Goal: Task Accomplishment & Management: Use online tool/utility

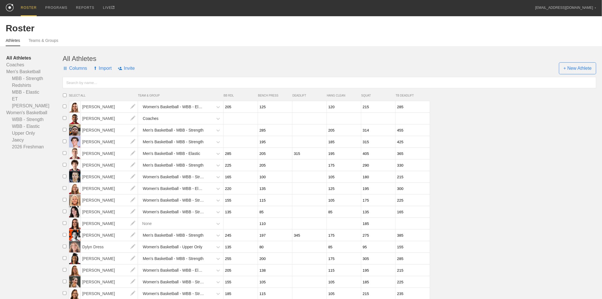
drag, startPoint x: 1087, startPoint y: 1, endPoint x: 453, endPoint y: 154, distance: 651.9
click at [455, 154] on li "[PERSON_NAME] Men's Basketball - MBB - Elastic 285 205 315 195 405 365" at bounding box center [331, 154] width 542 height 12
click at [30, 113] on link "Women's Basketball" at bounding box center [34, 112] width 56 height 7
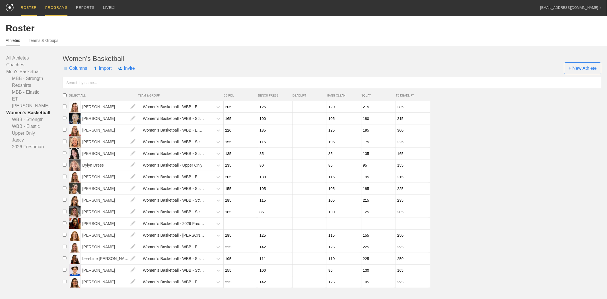
click at [55, 6] on div "PROGRAMS" at bounding box center [56, 8] width 22 height 16
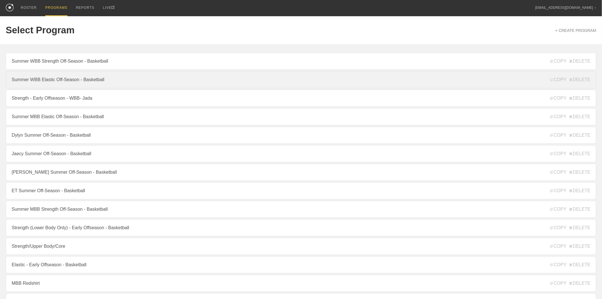
click at [78, 80] on link "Summer WBB Elastic Off-Season - Basketball" at bounding box center [301, 79] width 590 height 17
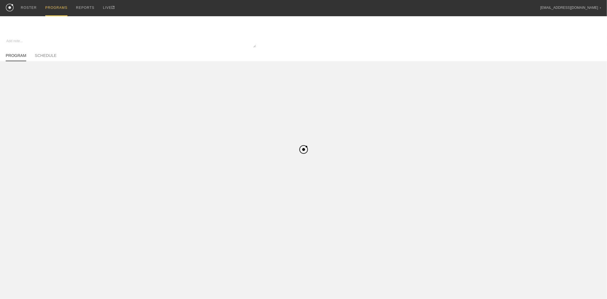
type textarea "x"
type input "Summer WBB Elastic Off-Season - Basketball"
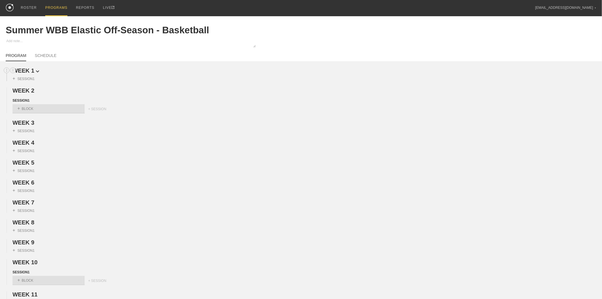
click at [37, 69] on h2 "WEEK 1" at bounding box center [307, 70] width 589 height 7
click at [35, 70] on span "WEEK 1" at bounding box center [26, 70] width 27 height 6
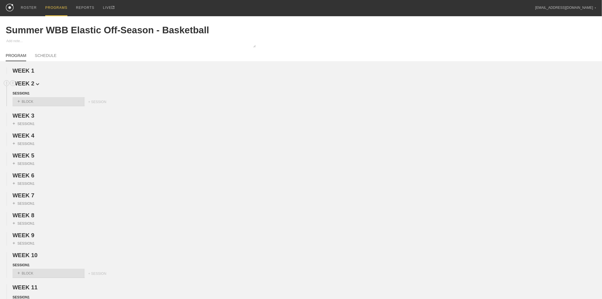
click at [34, 81] on span "WEEK 2" at bounding box center [26, 83] width 27 height 6
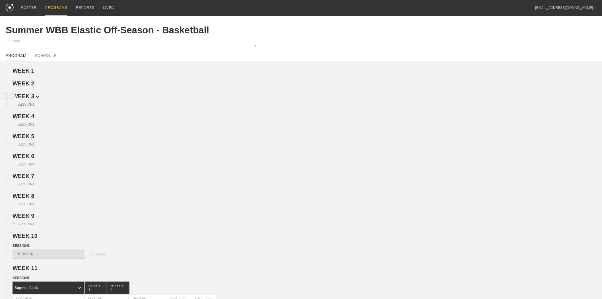
click at [32, 97] on span "WEEK 3" at bounding box center [26, 96] width 27 height 6
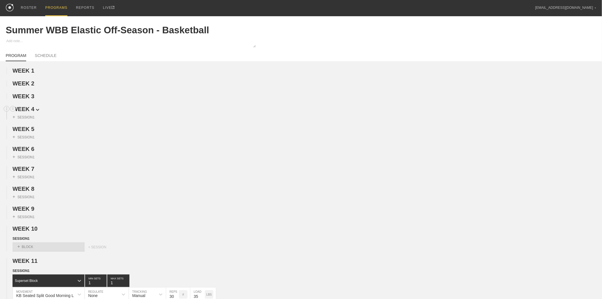
click at [32, 112] on span "WEEK 4" at bounding box center [26, 109] width 27 height 6
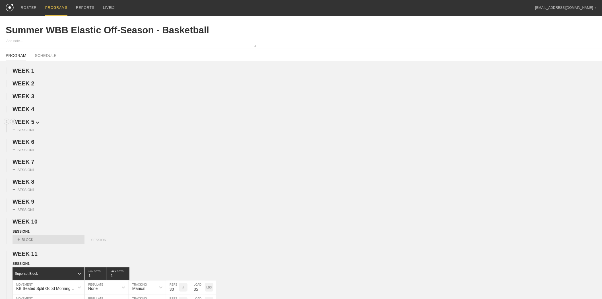
click at [31, 121] on span "WEEK 5" at bounding box center [26, 122] width 27 height 6
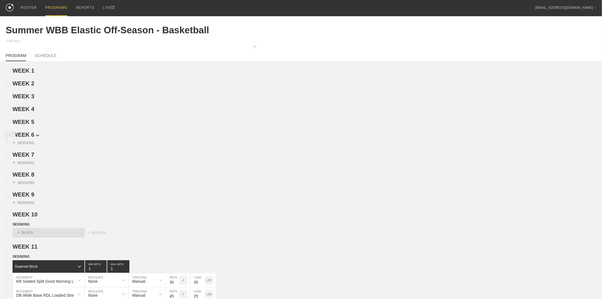
click at [31, 134] on span "WEEK 6" at bounding box center [26, 134] width 27 height 6
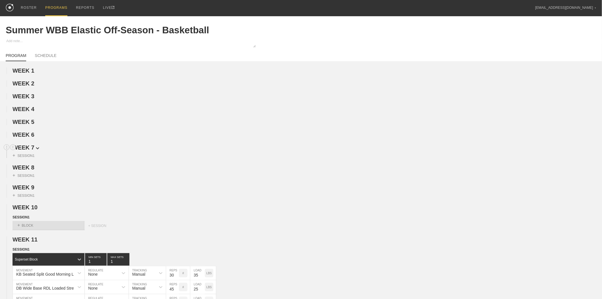
click at [29, 149] on span "WEEK 7" at bounding box center [26, 147] width 27 height 6
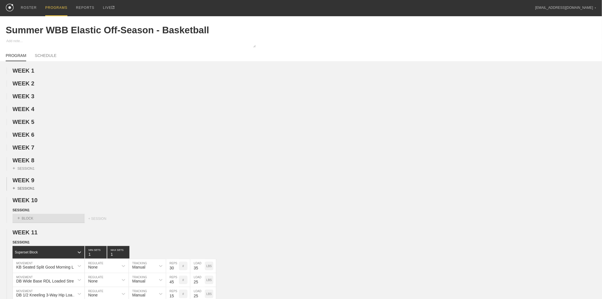
click at [30, 163] on span "WEEK 8" at bounding box center [24, 160] width 22 height 6
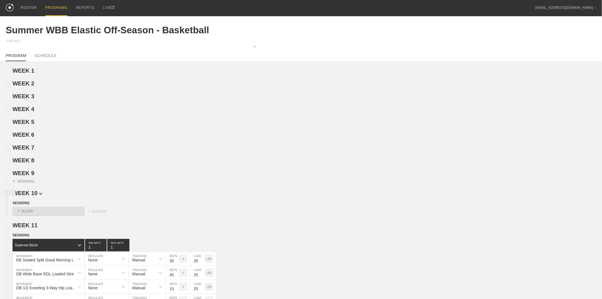
click at [30, 176] on span "WEEK 9" at bounding box center [24, 173] width 22 height 6
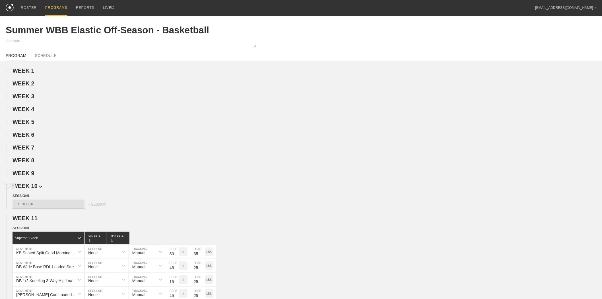
click at [30, 189] on span "WEEK 10" at bounding box center [28, 186] width 30 height 6
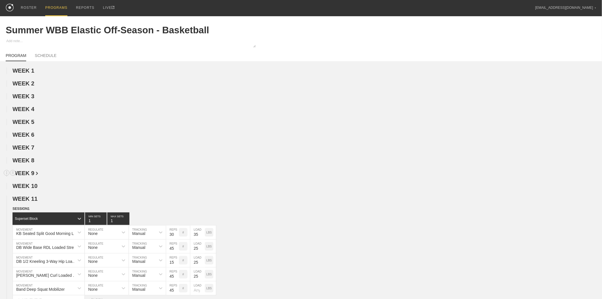
drag, startPoint x: 28, startPoint y: 201, endPoint x: 39, endPoint y: 180, distance: 23.9
click at [28, 201] on span "WEEK 11" at bounding box center [25, 198] width 25 height 6
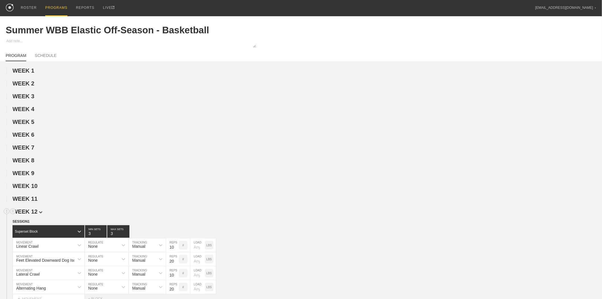
click at [31, 214] on span "WEEK 12" at bounding box center [28, 211] width 30 height 6
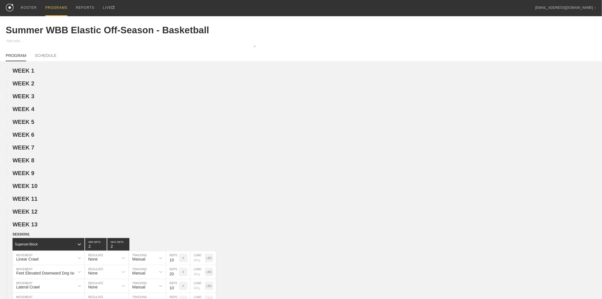
click at [27, 227] on span "WEEK 13" at bounding box center [25, 224] width 25 height 6
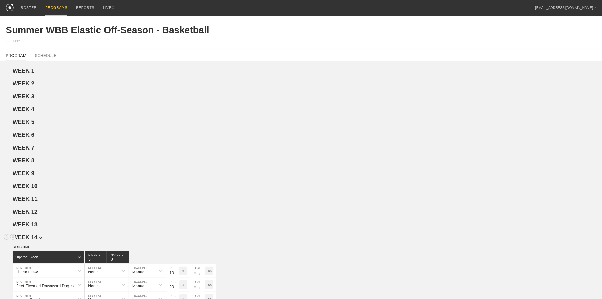
click at [25, 240] on span "WEEK 14" at bounding box center [28, 237] width 30 height 6
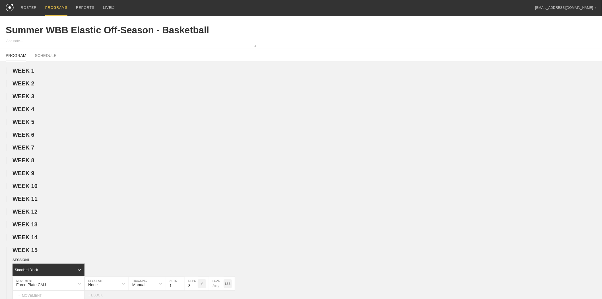
drag, startPoint x: 30, startPoint y: 255, endPoint x: 30, endPoint y: 261, distance: 5.4
click at [30, 253] on span "WEEK 15" at bounding box center [25, 250] width 25 height 6
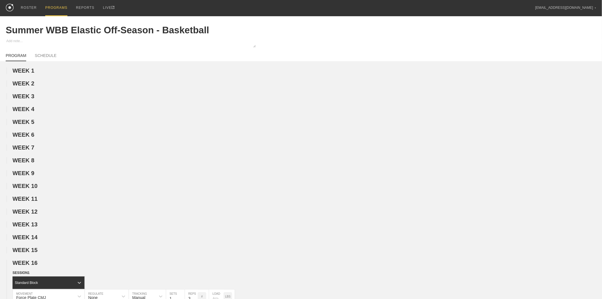
click at [30, 266] on span "WEEK 16" at bounding box center [25, 262] width 25 height 6
click at [31, 278] on span "WEEK 17" at bounding box center [28, 275] width 30 height 6
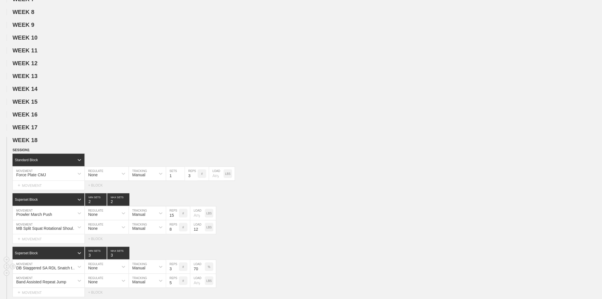
scroll to position [158, 0]
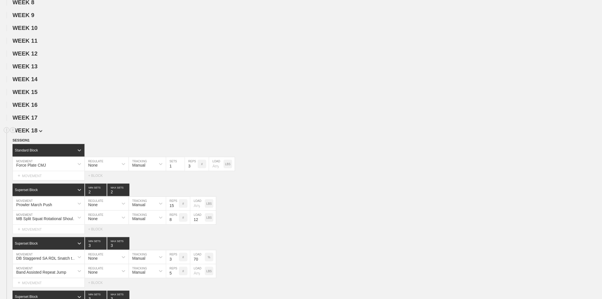
click at [30, 133] on span "WEEK 18" at bounding box center [28, 130] width 30 height 6
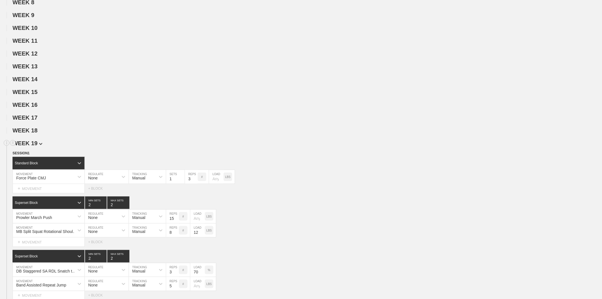
click at [36, 146] on span "WEEK 19" at bounding box center [28, 143] width 30 height 6
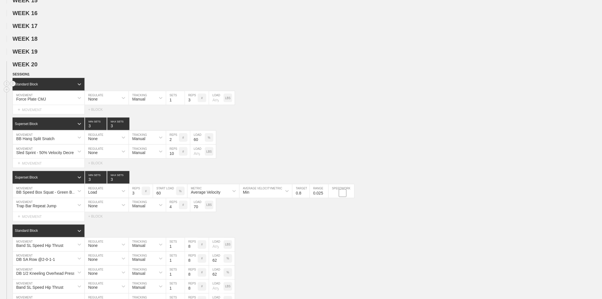
scroll to position [253, 0]
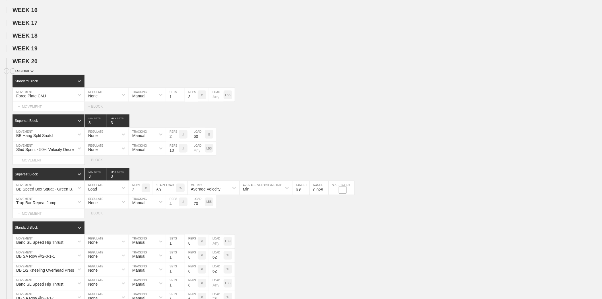
click at [26, 73] on span "SESSION 1" at bounding box center [23, 71] width 21 height 4
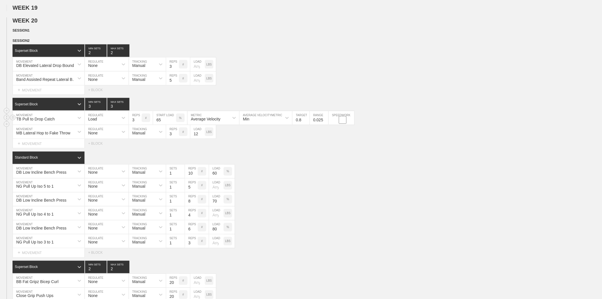
scroll to position [316, 0]
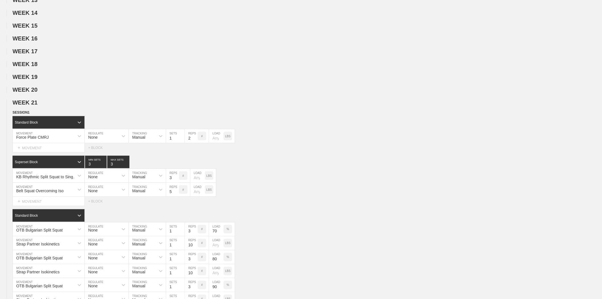
scroll to position [214, 0]
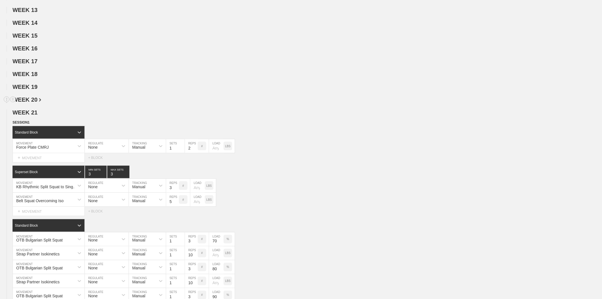
click at [39, 102] on img at bounding box center [40, 99] width 2 height 3
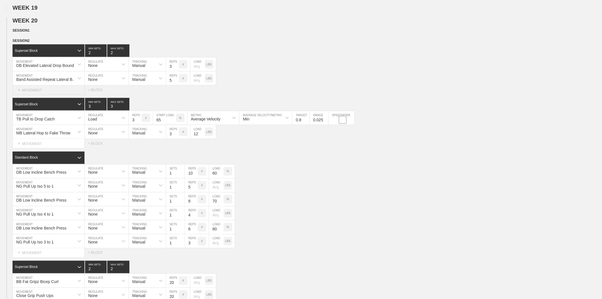
scroll to position [309, 0]
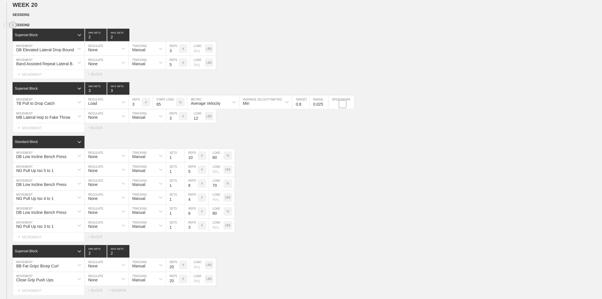
click at [12, 28] on circle at bounding box center [13, 25] width 7 height 7
click at [35, 39] on div "DUPLICATE" at bounding box center [40, 40] width 46 height 9
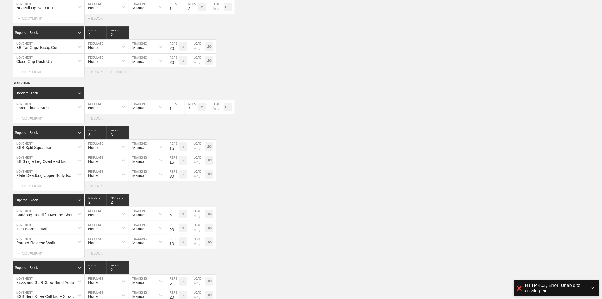
scroll to position [815, 0]
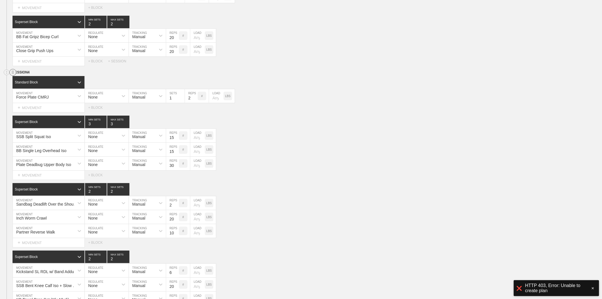
click at [14, 76] on circle at bounding box center [13, 72] width 7 height 7
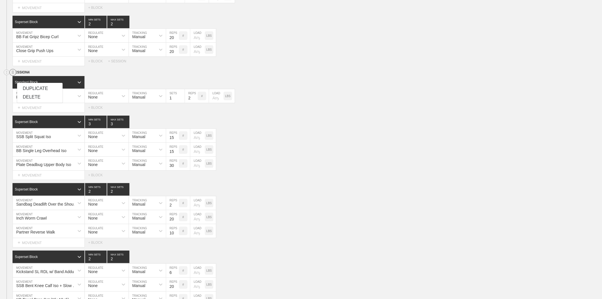
click at [402, 66] on div "Select... MOVEMENT + MOVEMENT + BLOCK + SESSION" at bounding box center [301, 61] width 602 height 9
click at [28, 74] on span "SESSION 4" at bounding box center [23, 72] width 21 height 4
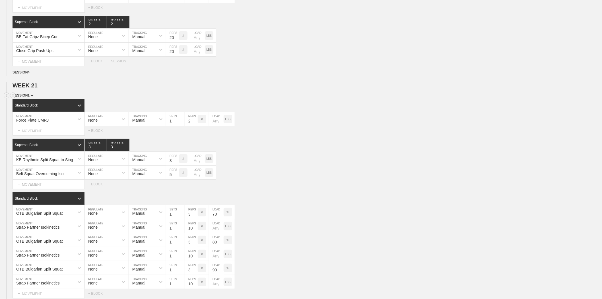
click at [30, 99] on div "SESSION 1" at bounding box center [307, 95] width 589 height 7
click at [30, 97] on span "SESSION 1" at bounding box center [23, 95] width 21 height 4
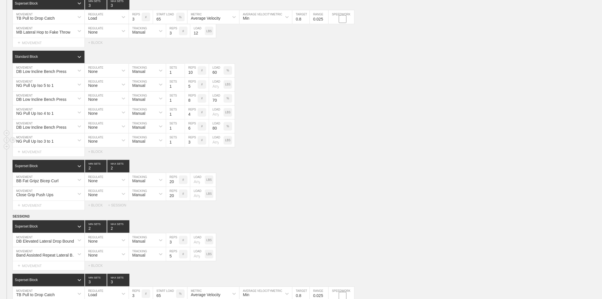
scroll to position [470, 0]
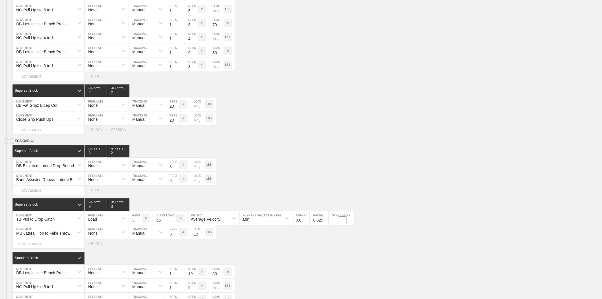
click at [31, 142] on img at bounding box center [31, 141] width 3 height 2
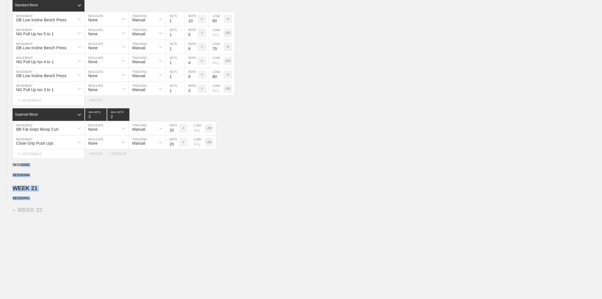
drag, startPoint x: 21, startPoint y: 163, endPoint x: 22, endPoint y: 203, distance: 39.3
click at [88, 166] on div "SESSION 3" at bounding box center [307, 165] width 589 height 7
click at [27, 198] on span "SESSION 2" at bounding box center [22, 198] width 19 height 4
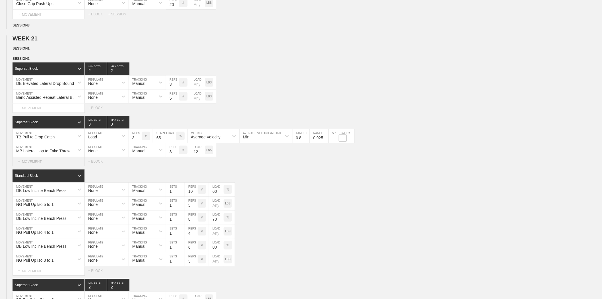
scroll to position [596, 0]
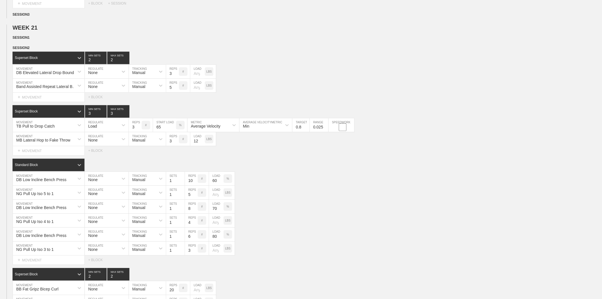
click at [66, 41] on div "WEEK 21 DUPLICATE DELETE SESSION 1 DUPLICATE DELETE SESSION 2 Superset Block 2 …" at bounding box center [301, 170] width 602 height 293
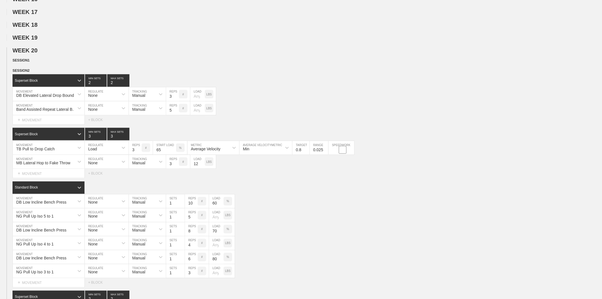
scroll to position [248, 0]
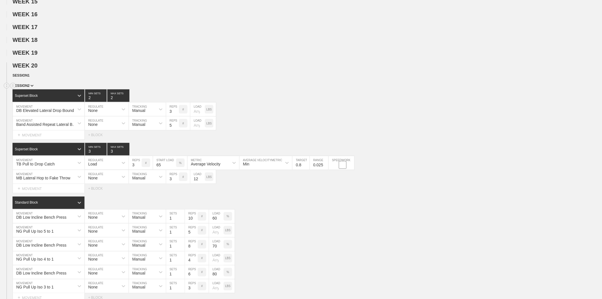
click at [29, 88] on span "SESSION 2" at bounding box center [23, 86] width 21 height 4
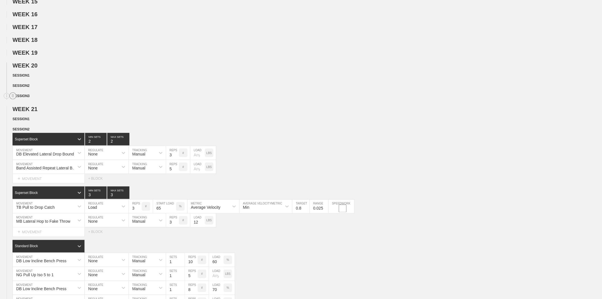
click at [12, 99] on circle at bounding box center [13, 96] width 7 height 7
click at [34, 112] on div "DUPLICATE" at bounding box center [40, 111] width 46 height 9
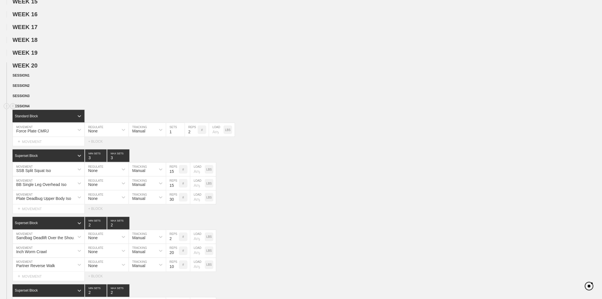
click at [4, 113] on div at bounding box center [4, 110] width 1 height 5
click at [7, 110] on icon at bounding box center [6, 106] width 7 height 7
click at [5, 110] on circle at bounding box center [6, 106] width 7 height 7
click at [77, 79] on div "SESSION 1" at bounding box center [307, 76] width 589 height 7
click at [7, 110] on circle at bounding box center [6, 106] width 7 height 7
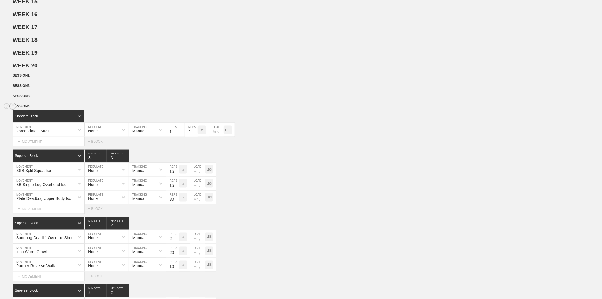
click at [12, 110] on circle at bounding box center [13, 106] width 7 height 7
click at [7, 108] on icon at bounding box center [7, 105] width 2 height 3
click at [6, 110] on circle at bounding box center [6, 106] width 7 height 7
click at [6, 99] on circle at bounding box center [6, 96] width 7 height 7
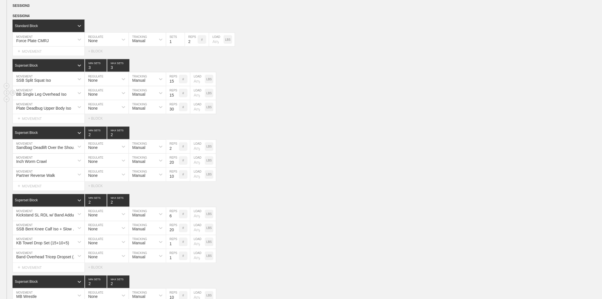
scroll to position [343, 0]
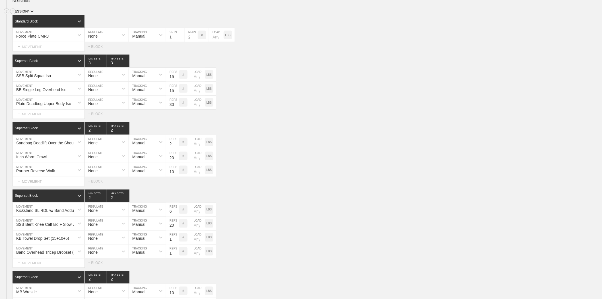
click at [30, 13] on span "SESSION 4" at bounding box center [23, 11] width 21 height 4
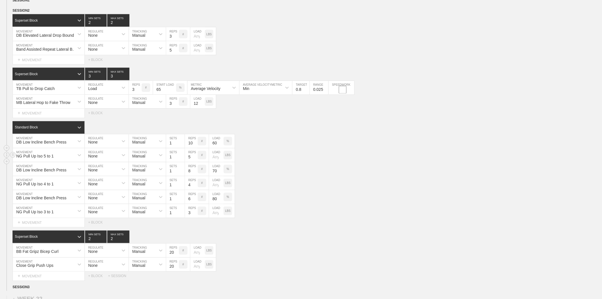
scroll to position [337, 0]
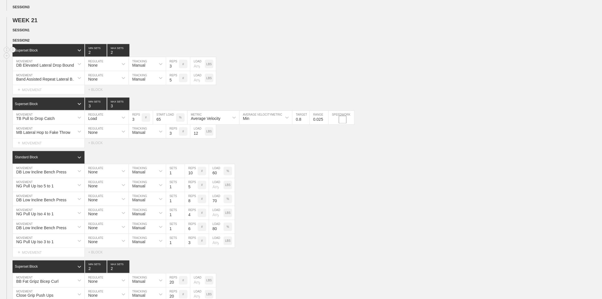
click at [231, 57] on div "Superset Block 2 MIN SETS 2 MAX SETS" at bounding box center [307, 50] width 589 height 13
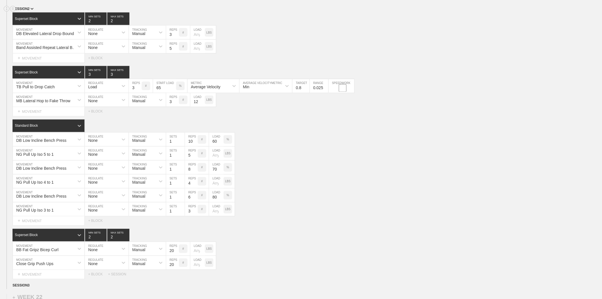
click at [30, 11] on span "SESSION 2" at bounding box center [23, 9] width 21 height 4
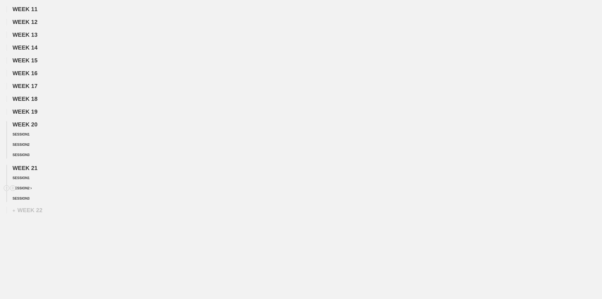
click at [30, 187] on span "SESSION 2" at bounding box center [22, 188] width 19 height 4
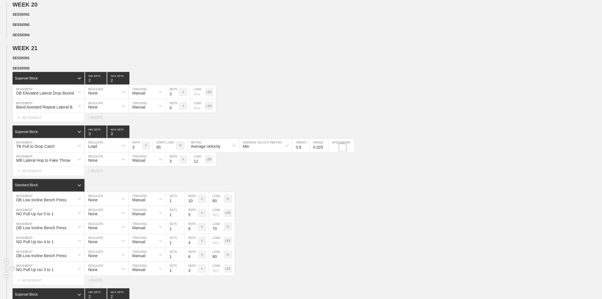
scroll to position [211, 0]
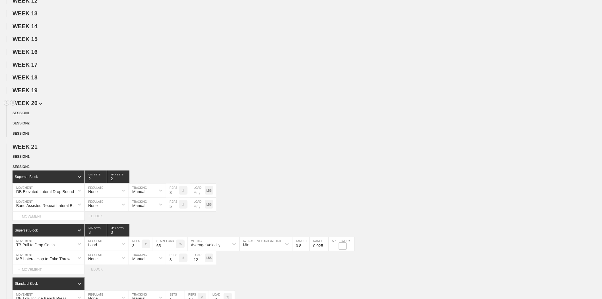
click at [34, 106] on h2 "WEEK 20" at bounding box center [307, 103] width 589 height 7
click at [34, 106] on span "WEEK 20" at bounding box center [28, 103] width 30 height 6
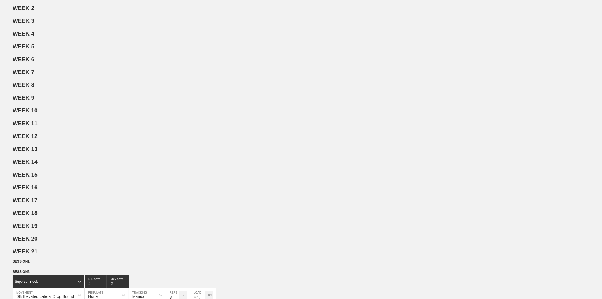
scroll to position [0, 0]
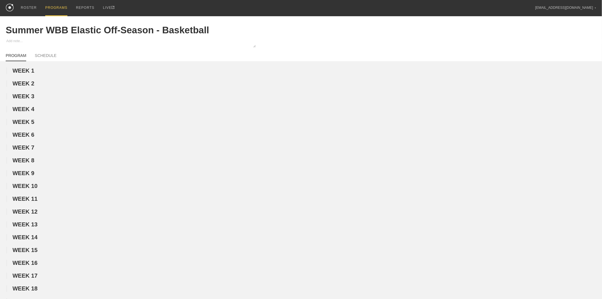
click at [52, 7] on div "PROGRAMS" at bounding box center [56, 8] width 22 height 16
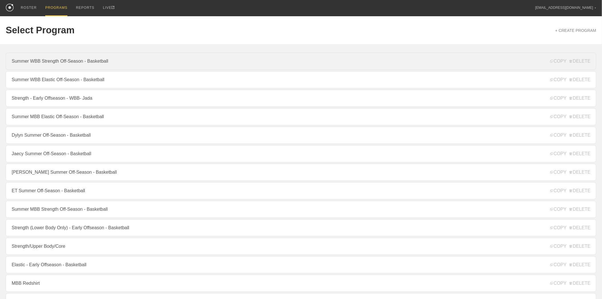
click at [50, 64] on link "Summer WBB Strength Off-Season - Basketball" at bounding box center [301, 61] width 590 height 17
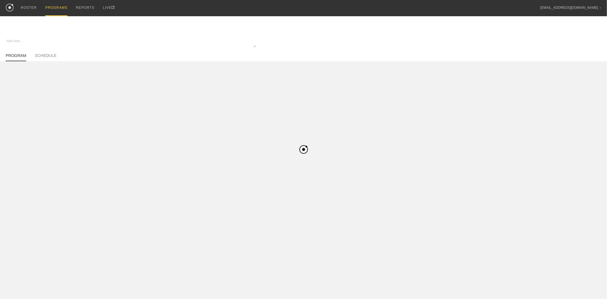
type textarea "x"
type input "Summer WBB Strength Off-Season - Basketball"
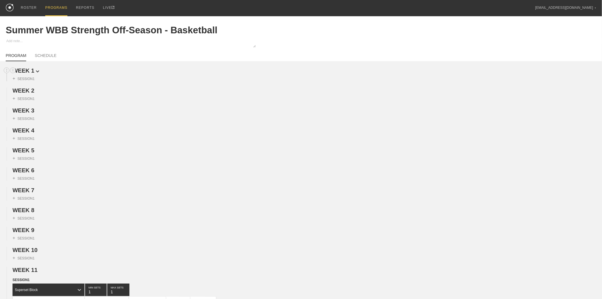
click at [32, 71] on span "WEEK 1" at bounding box center [26, 70] width 27 height 6
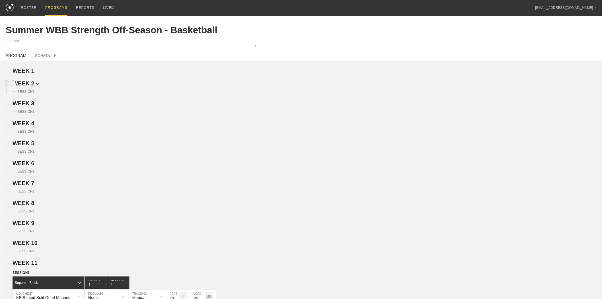
click at [29, 86] on span "WEEK 2" at bounding box center [26, 83] width 27 height 6
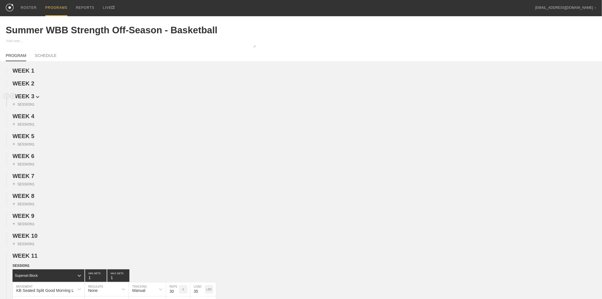
click at [31, 99] on span "WEEK 3" at bounding box center [26, 96] width 27 height 6
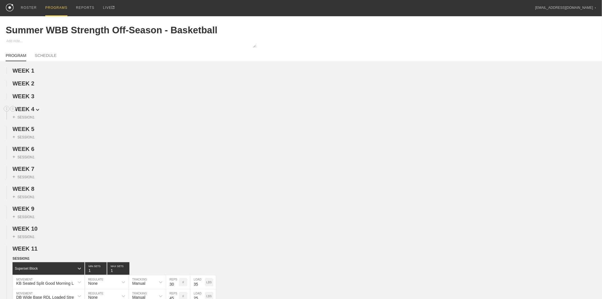
click at [32, 109] on span "WEEK 4" at bounding box center [26, 109] width 27 height 6
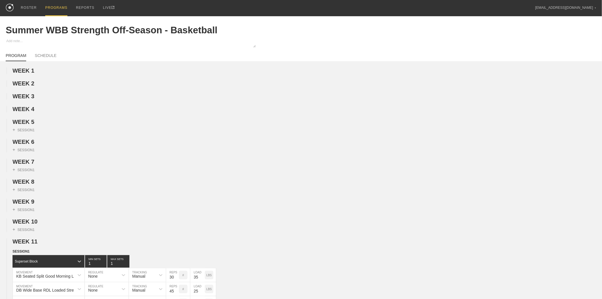
click at [32, 124] on span "WEEK 5" at bounding box center [24, 122] width 22 height 6
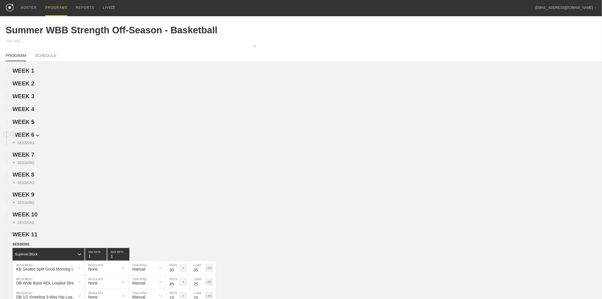
click at [29, 136] on span "WEEK 6" at bounding box center [26, 134] width 27 height 6
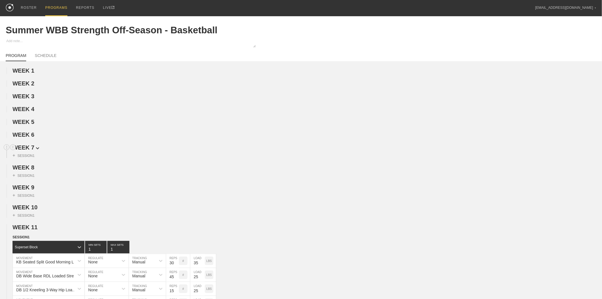
click at [30, 150] on span "WEEK 7" at bounding box center [26, 147] width 27 height 6
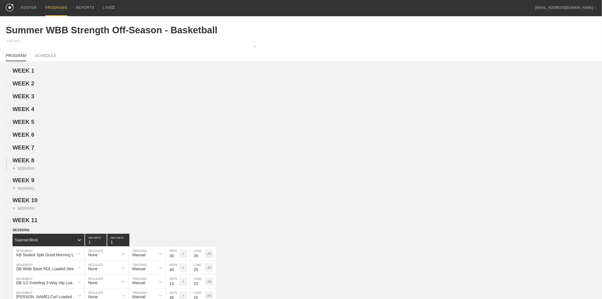
click at [28, 167] on div "+ SESSION 1" at bounding box center [301, 167] width 602 height 7
click at [30, 163] on span "WEEK 8" at bounding box center [26, 160] width 27 height 6
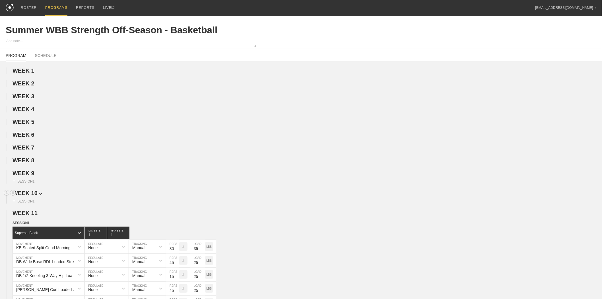
click at [27, 176] on span "WEEK 9" at bounding box center [24, 173] width 22 height 6
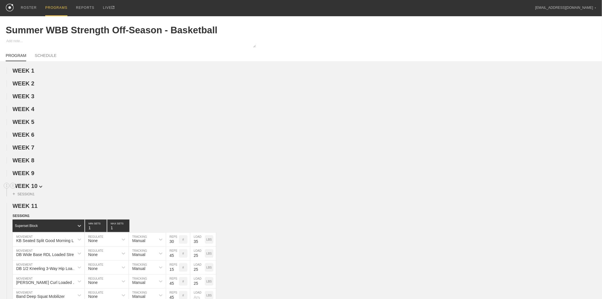
drag, startPoint x: 29, startPoint y: 189, endPoint x: 26, endPoint y: 204, distance: 15.5
click at [28, 189] on span "WEEK 10" at bounding box center [28, 186] width 30 height 6
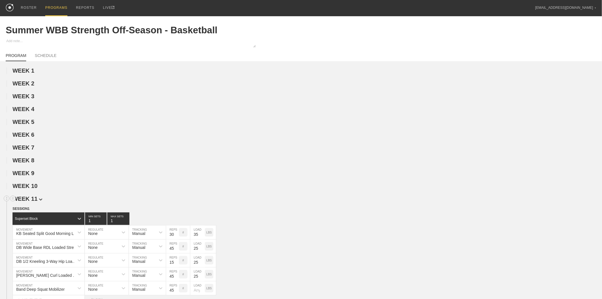
click at [27, 202] on span "WEEK 11" at bounding box center [28, 198] width 30 height 6
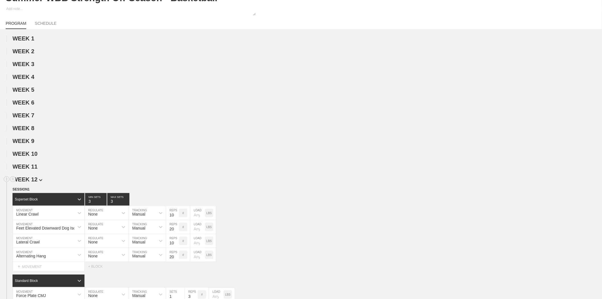
scroll to position [95, 0]
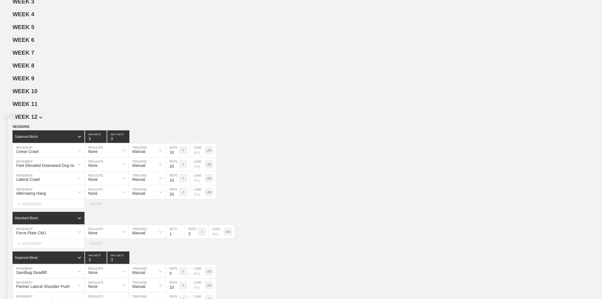
click at [39, 119] on img at bounding box center [40, 117] width 3 height 2
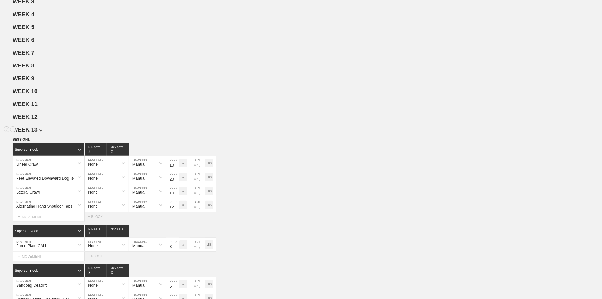
click at [29, 133] on span "WEEK 13" at bounding box center [28, 129] width 30 height 6
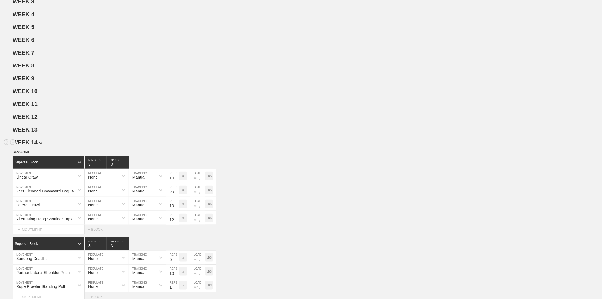
click at [32, 145] on span "WEEK 14" at bounding box center [28, 142] width 30 height 6
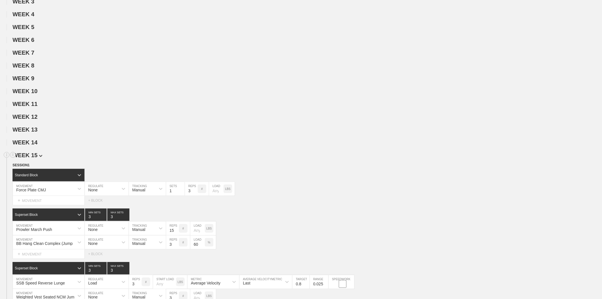
click at [33, 158] on span "WEEK 15" at bounding box center [28, 155] width 30 height 6
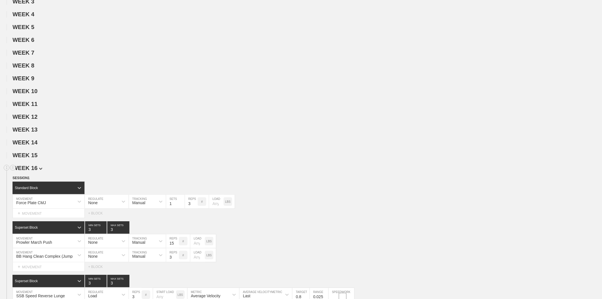
click at [31, 171] on span "WEEK 16" at bounding box center [28, 168] width 30 height 6
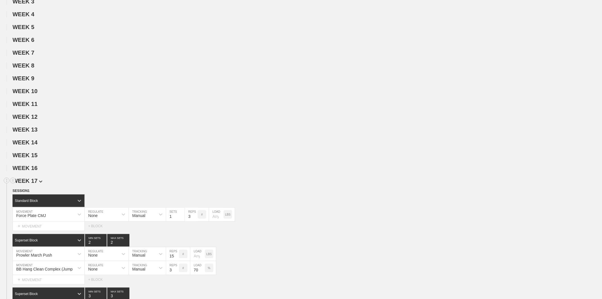
click at [32, 184] on span "WEEK 17" at bounding box center [28, 180] width 30 height 6
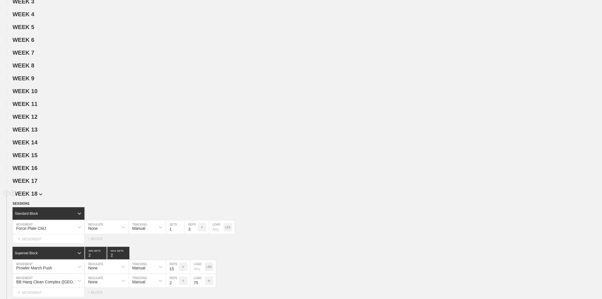
drag, startPoint x: 31, startPoint y: 201, endPoint x: 34, endPoint y: 195, distance: 7.0
click at [32, 197] on span "WEEK 18" at bounding box center [28, 193] width 30 height 6
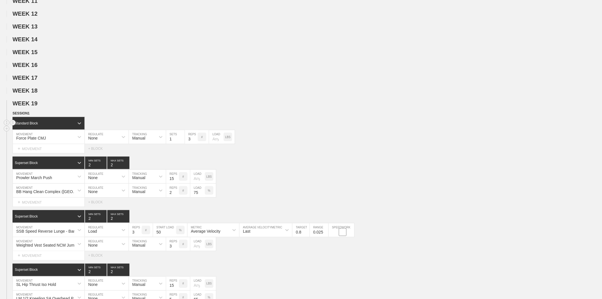
scroll to position [253, 0]
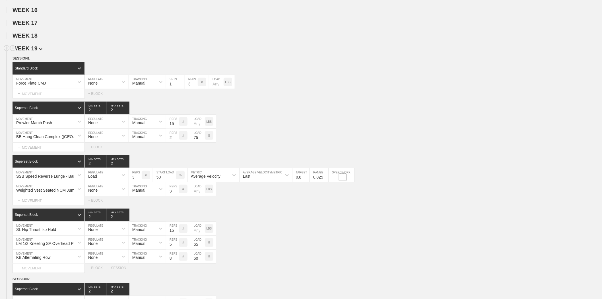
click at [39, 51] on span "WEEK 19" at bounding box center [28, 48] width 30 height 6
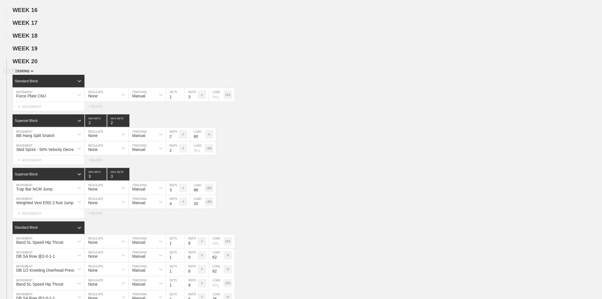
click at [25, 73] on span "SESSION 1" at bounding box center [23, 71] width 21 height 4
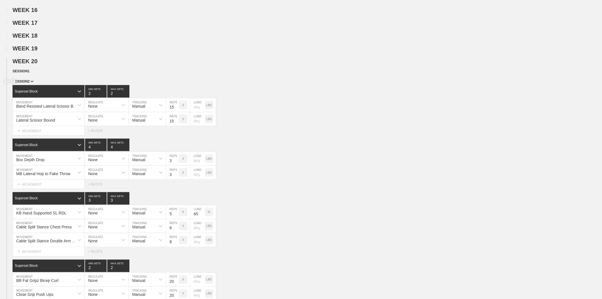
click at [26, 83] on span "SESSION 2" at bounding box center [23, 81] width 21 height 4
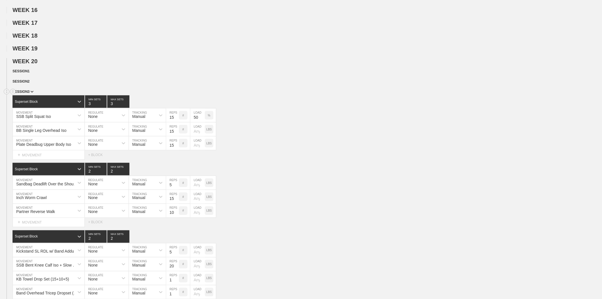
click at [30, 93] on img at bounding box center [31, 92] width 3 height 2
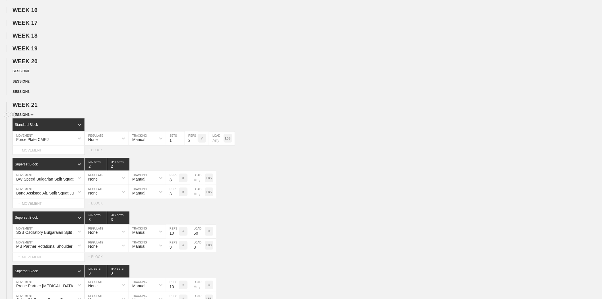
click at [30, 117] on span "SESSION 1" at bounding box center [23, 115] width 21 height 4
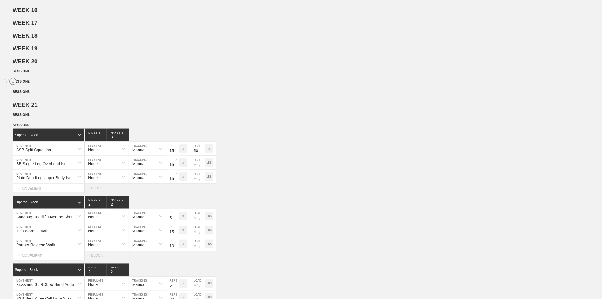
click at [12, 85] on circle at bounding box center [13, 81] width 7 height 7
click at [42, 97] on div "DUPLICATE" at bounding box center [40, 96] width 46 height 9
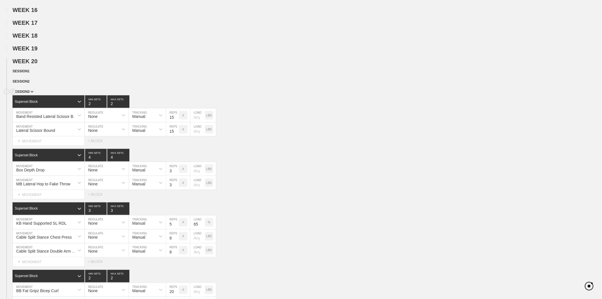
click at [26, 95] on div "SESSION 3" at bounding box center [307, 92] width 589 height 7
click at [21, 94] on span "SESSION 3" at bounding box center [23, 92] width 21 height 4
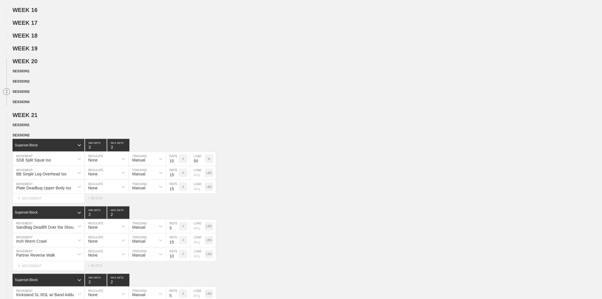
click at [6, 95] on circle at bounding box center [6, 91] width 7 height 7
click at [28, 137] on span "SESSION 3" at bounding box center [23, 135] width 21 height 4
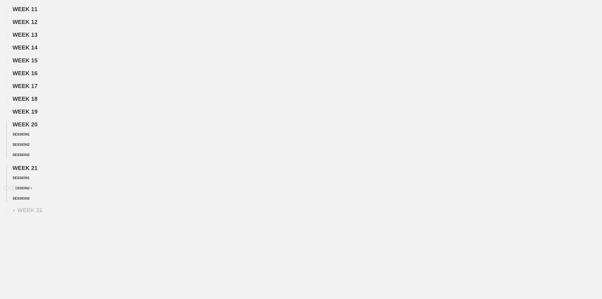
click at [30, 187] on img at bounding box center [30, 188] width 1 height 2
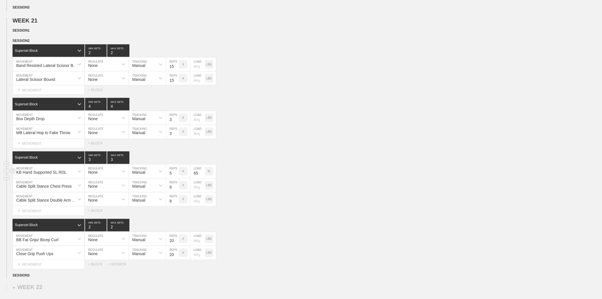
scroll to position [348, 0]
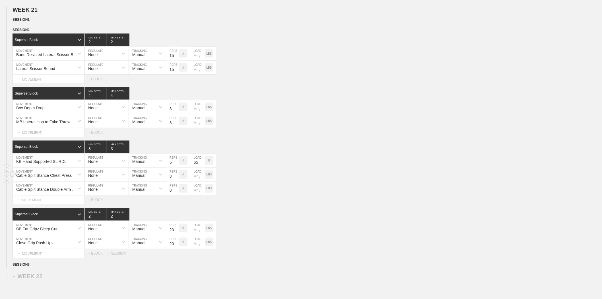
click at [35, 178] on div "Cable Split Stance Chest Press" at bounding box center [43, 175] width 55 height 5
type input "Band Cable Split Stance Chest Press"
click at [51, 192] on div "Cable Split Stance Double Arm Row" at bounding box center [47, 189] width 62 height 5
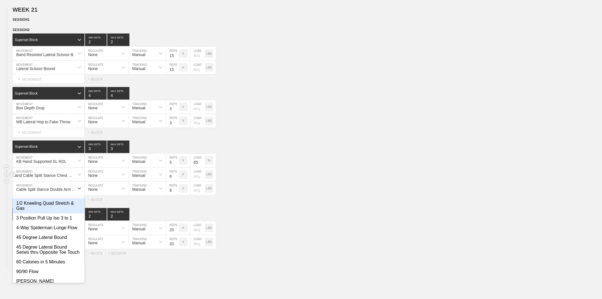
click at [47, 178] on div "Band Cable Split Stance Chest Press" at bounding box center [44, 175] width 62 height 5
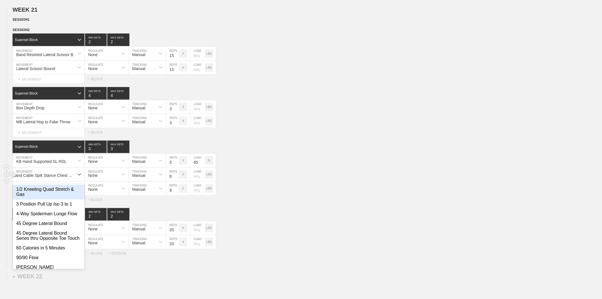
scroll to position [0, 0]
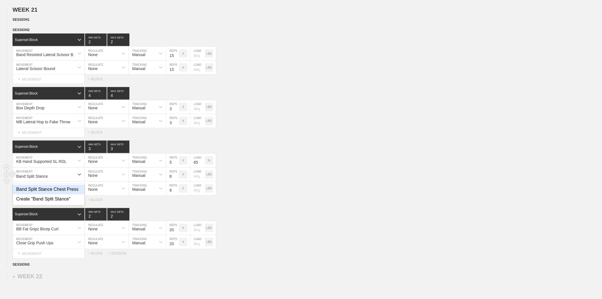
type input "Band Split Stance"
click at [52, 194] on div "Band Split Stance Chest Press" at bounding box center [49, 190] width 72 height 10
click at [43, 192] on div "Cable Split Stance Double Arm Row" at bounding box center [47, 189] width 62 height 5
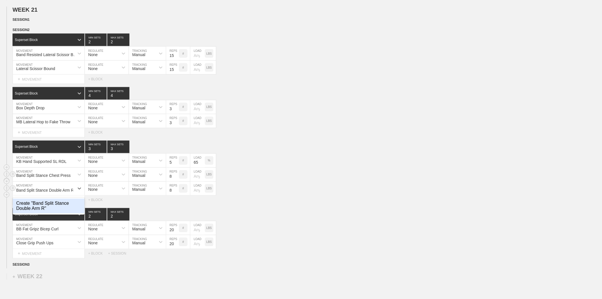
type input "Band Split Stance Double Arm Row"
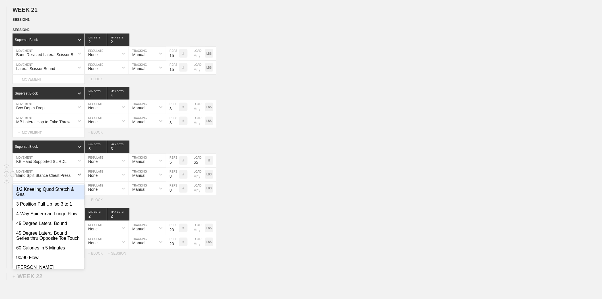
click at [47, 178] on div "Band Split Stance Chest Press" at bounding box center [43, 175] width 54 height 5
click at [311, 163] on div "Superset Block 3 MIN SETS 3 MAX SETS DUPLICATE INSERT MOVEMENT AFTER DELETE KB …" at bounding box center [301, 173] width 602 height 64
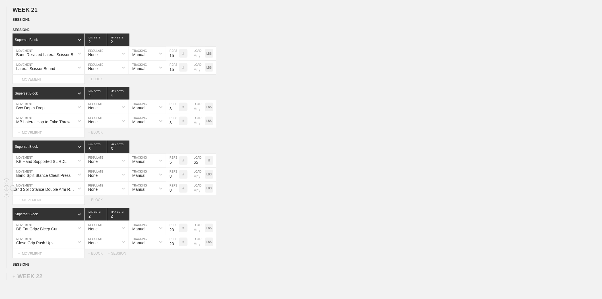
click at [51, 192] on div "Band Split Stance Double Arm Row" at bounding box center [44, 189] width 62 height 5
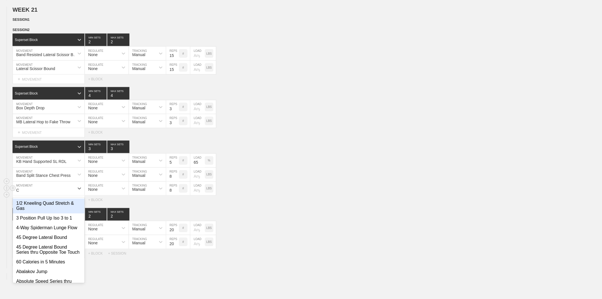
scroll to position [0, 0]
type input "Cable Split S"
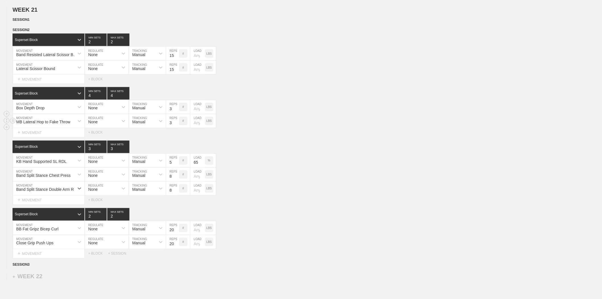
click at [309, 125] on div "MB Lateral Hop to Fake Throw MOVEMENT None REGULATE Manual TRACKING 3 REPS # LO…" at bounding box center [301, 121] width 602 height 14
click at [254, 205] on div "Select... MOVEMENT + MOVEMENT + BLOCK" at bounding box center [301, 199] width 602 height 9
click at [278, 114] on div "Box Depth Drop MOVEMENT None REGULATE Manual TRACKING 3 REPS # LOAD LBS" at bounding box center [301, 107] width 602 height 14
click at [28, 32] on span "SESSION 2" at bounding box center [23, 30] width 21 height 4
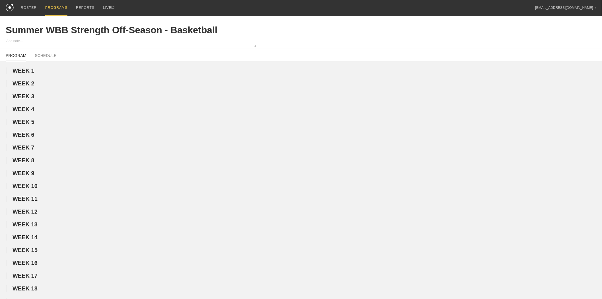
click at [53, 10] on div "PROGRAMS" at bounding box center [56, 8] width 22 height 16
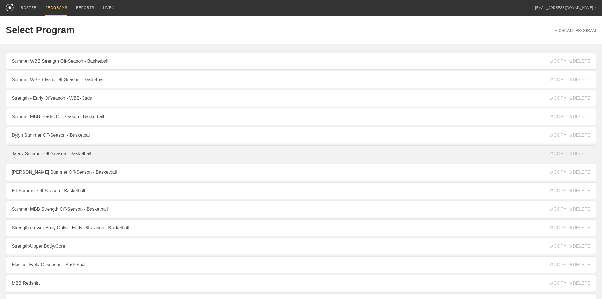
click at [51, 157] on link "Jaecy Summer Off-Season - Basketball" at bounding box center [301, 153] width 590 height 17
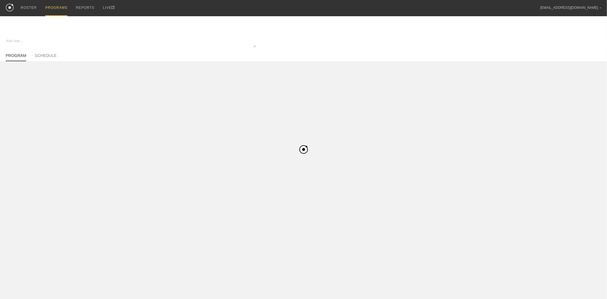
type textarea "x"
type input "Jaecy Summer Off-Season - Basketball"
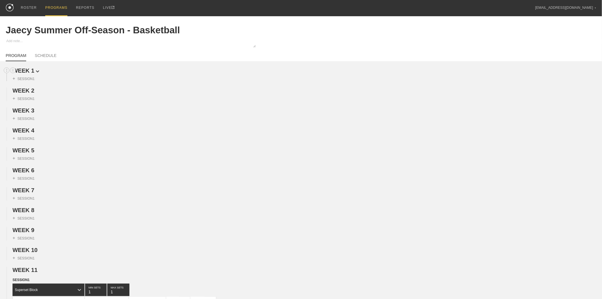
click at [26, 72] on span "WEEK 1" at bounding box center [26, 70] width 27 height 6
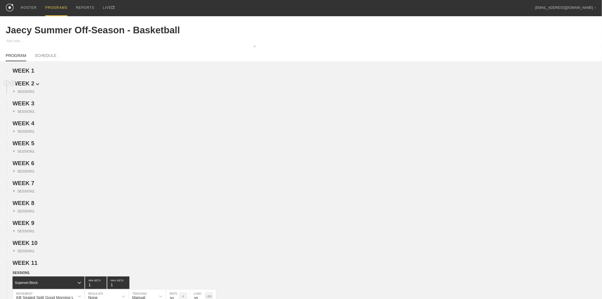
click at [29, 84] on span "WEEK 2" at bounding box center [26, 83] width 27 height 6
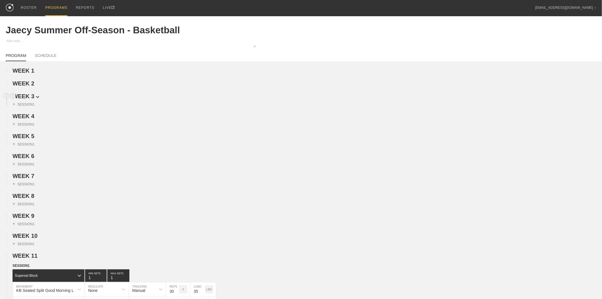
click at [29, 99] on span "WEEK 3" at bounding box center [26, 96] width 27 height 6
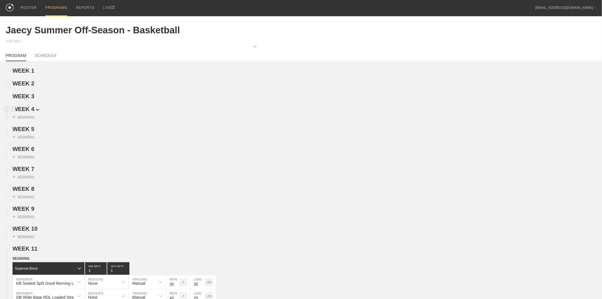
click at [28, 110] on span "WEEK 4" at bounding box center [26, 109] width 27 height 6
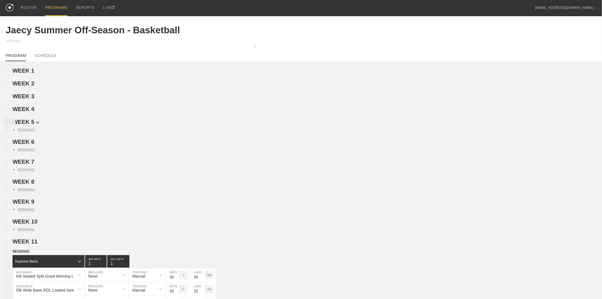
click at [27, 124] on span "WEEK 5" at bounding box center [26, 122] width 27 height 6
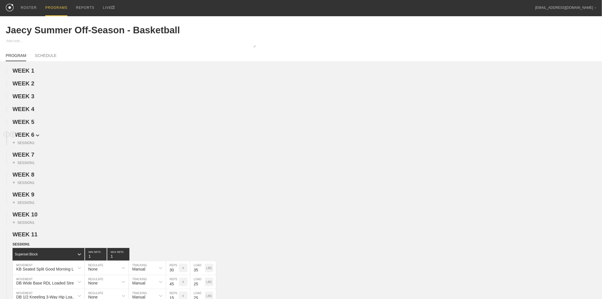
click at [27, 138] on span "WEEK 6" at bounding box center [26, 134] width 27 height 6
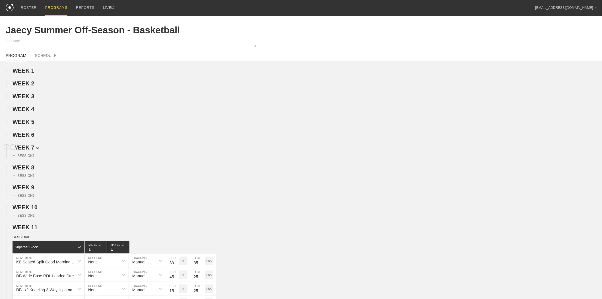
click at [29, 148] on span "WEEK 7" at bounding box center [26, 147] width 27 height 6
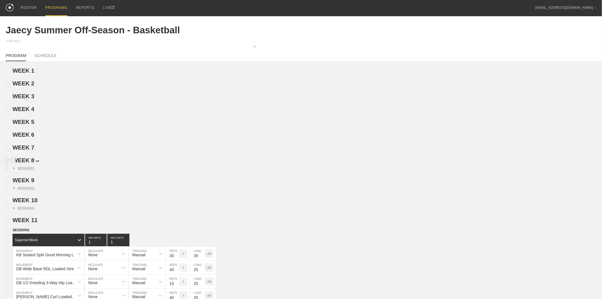
click at [23, 163] on span "WEEK 8" at bounding box center [26, 160] width 27 height 6
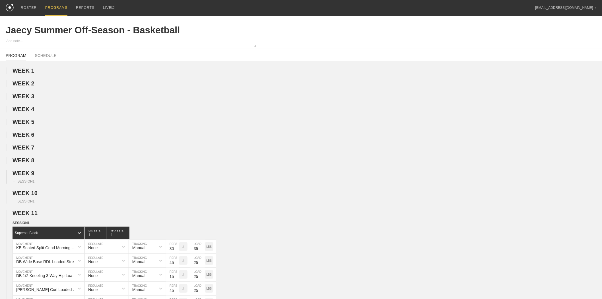
click at [31, 181] on div "+ SESSION 1" at bounding box center [301, 179] width 602 height 7
click at [32, 176] on span "WEEK 9" at bounding box center [26, 173] width 27 height 6
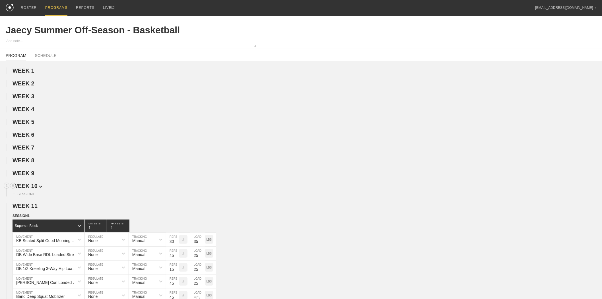
click at [32, 189] on span "WEEK 10" at bounding box center [28, 186] width 30 height 6
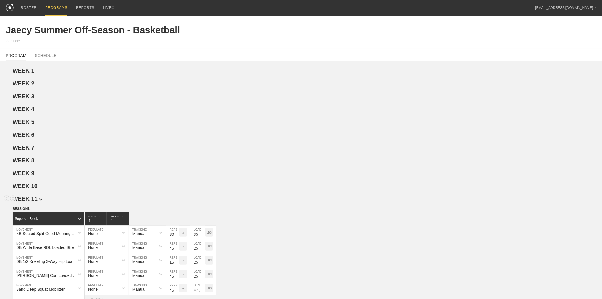
click at [24, 202] on span "WEEK 11" at bounding box center [28, 198] width 30 height 6
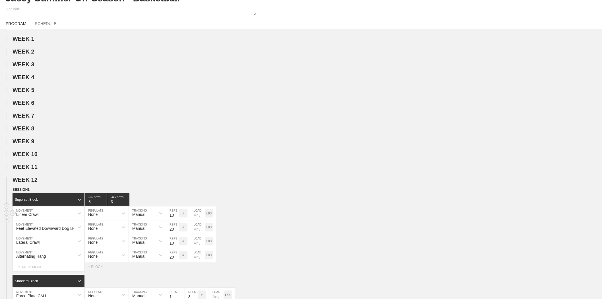
scroll to position [95, 0]
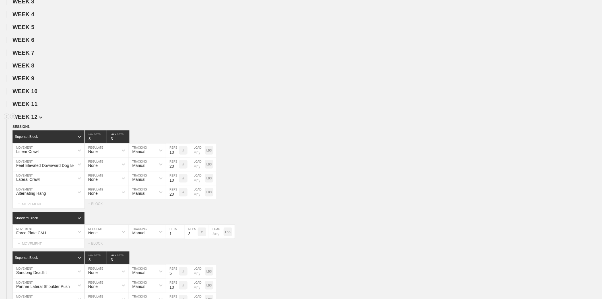
click at [35, 120] on span "WEEK 12" at bounding box center [28, 116] width 30 height 6
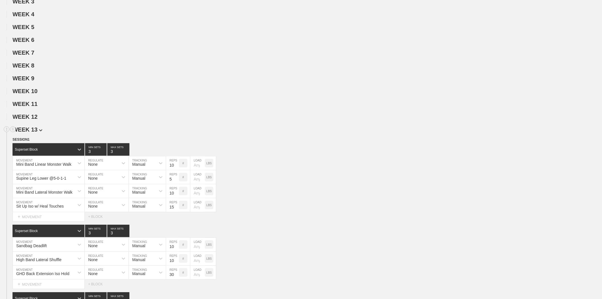
click at [32, 133] on span "WEEK 13" at bounding box center [28, 129] width 30 height 6
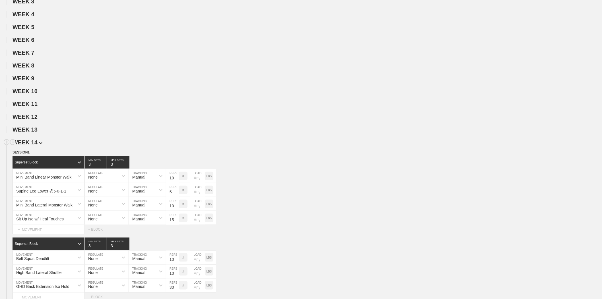
click at [32, 145] on span "WEEK 14" at bounding box center [28, 142] width 30 height 6
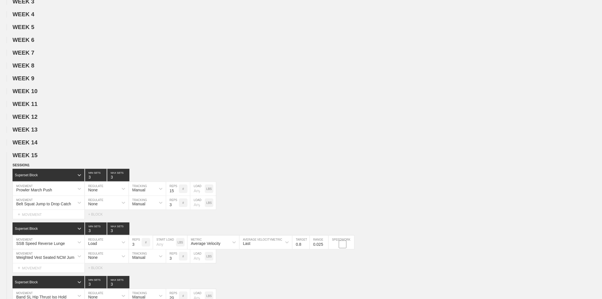
drag, startPoint x: 32, startPoint y: 161, endPoint x: 31, endPoint y: 169, distance: 8.3
click at [31, 158] on span "WEEK 15" at bounding box center [25, 155] width 25 height 6
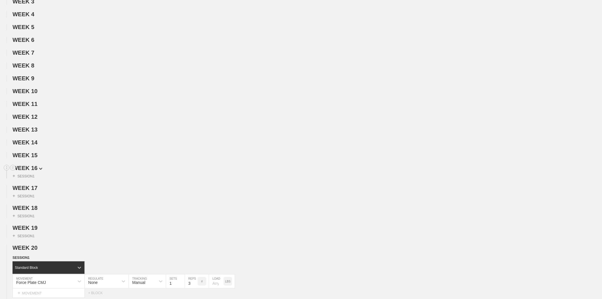
click at [30, 171] on span "WEEK 16" at bounding box center [28, 168] width 30 height 6
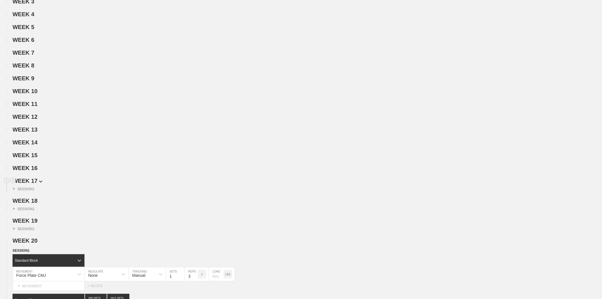
click at [30, 184] on span "WEEK 17" at bounding box center [28, 180] width 30 height 6
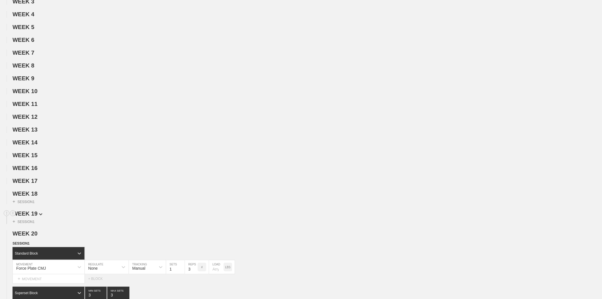
drag, startPoint x: 29, startPoint y: 200, endPoint x: 28, endPoint y: 217, distance: 17.4
click at [29, 197] on span "WEEK 18" at bounding box center [25, 193] width 25 height 6
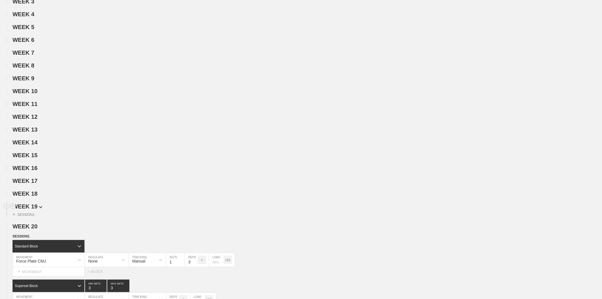
click at [28, 209] on span "WEEK 19" at bounding box center [28, 206] width 30 height 6
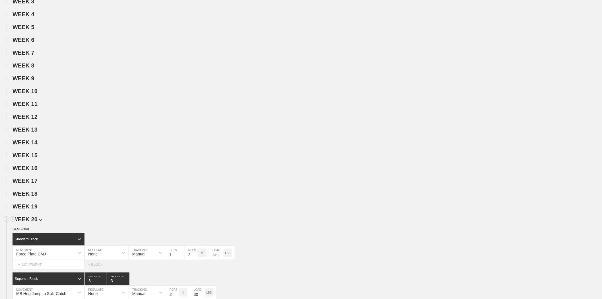
click at [28, 222] on span "WEEK 20" at bounding box center [28, 219] width 30 height 6
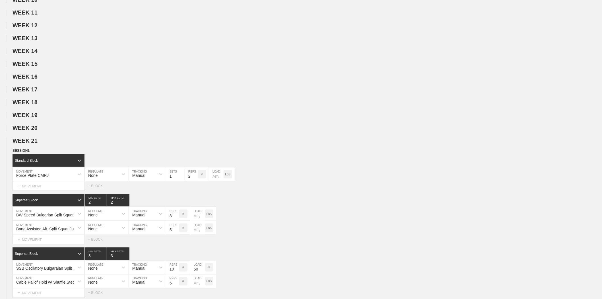
scroll to position [189, 0]
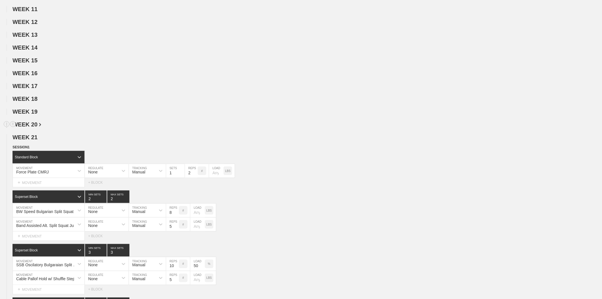
click at [34, 127] on span "WEEK 20" at bounding box center [27, 124] width 29 height 6
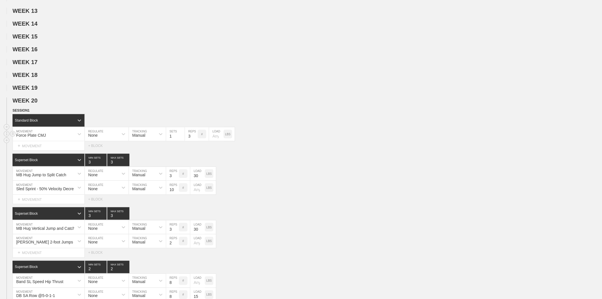
scroll to position [253, 0]
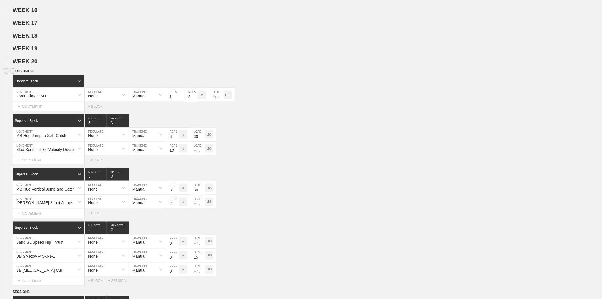
click at [31, 72] on img at bounding box center [31, 71] width 3 height 2
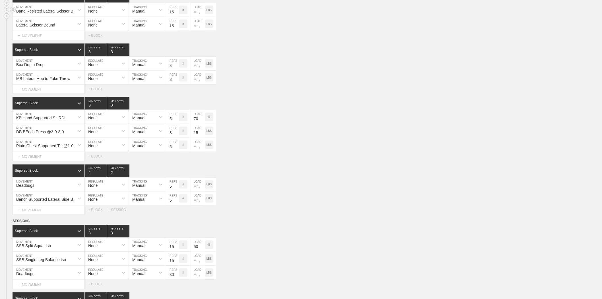
scroll to position [316, 0]
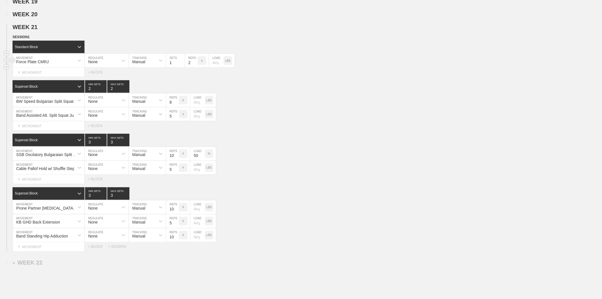
scroll to position [284, 0]
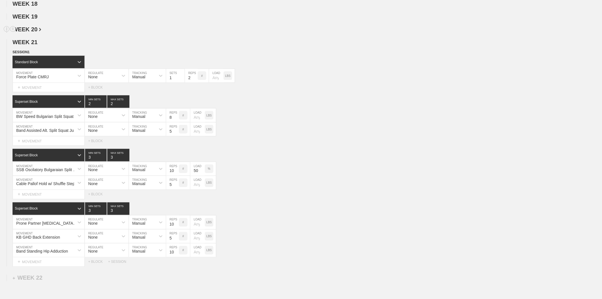
click at [39, 31] on img at bounding box center [40, 29] width 2 height 3
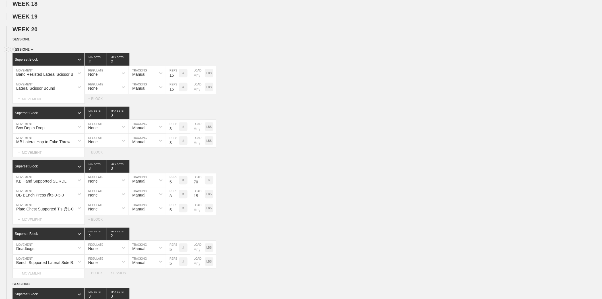
click at [31, 51] on span "SESSION 2" at bounding box center [23, 50] width 21 height 4
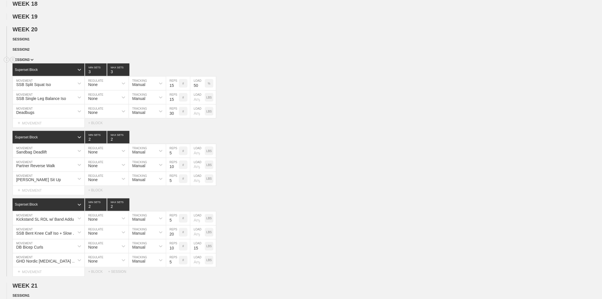
click at [29, 62] on span "SESSION 3" at bounding box center [23, 60] width 21 height 4
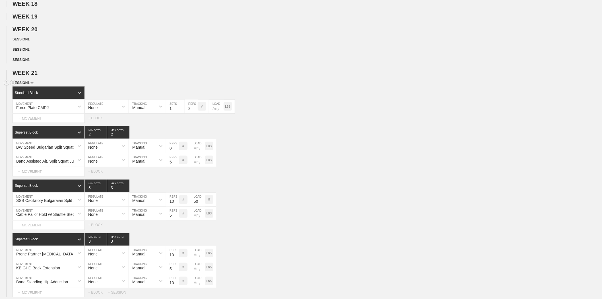
click at [27, 85] on span "SESSION 1" at bounding box center [23, 83] width 21 height 4
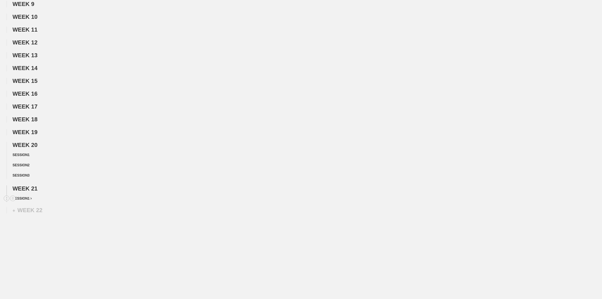
scroll to position [179, 0]
click at [13, 166] on circle at bounding box center [13, 165] width 7 height 7
click at [39, 170] on div "DUPLICATE" at bounding box center [40, 170] width 46 height 9
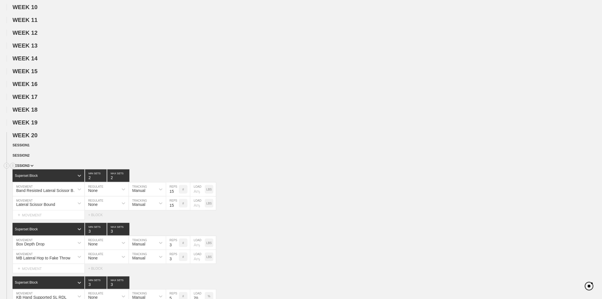
click at [29, 168] on span "SESSION 3" at bounding box center [23, 166] width 21 height 4
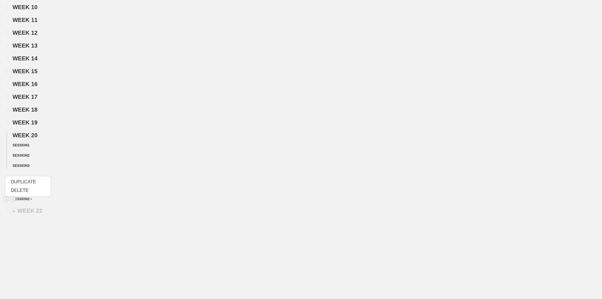
click at [25, 201] on span "SESSION 2" at bounding box center [22, 199] width 19 height 4
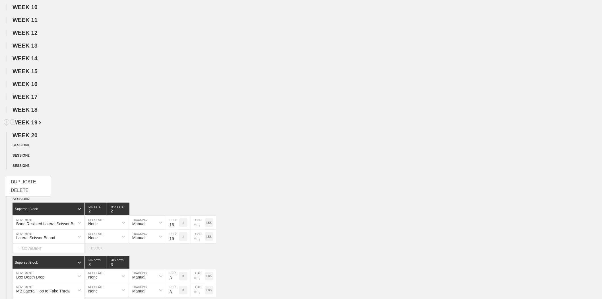
click at [94, 126] on h2 "WEEK 19" at bounding box center [307, 122] width 589 height 7
click at [27, 168] on span "SESSION 3" at bounding box center [22, 166] width 19 height 4
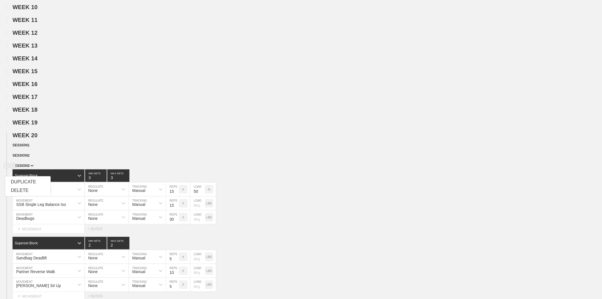
click at [25, 168] on span "SESSION 3" at bounding box center [23, 166] width 21 height 4
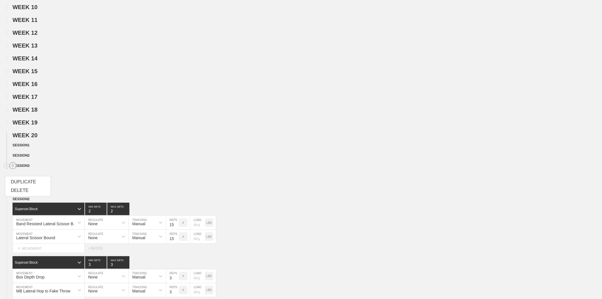
click at [10, 169] on circle at bounding box center [13, 165] width 7 height 7
click at [22, 181] on div "WEEK 1 DUPLICATE DELETE WEEK 2 DUPLICATE DELETE WEEK 3 DUPLICATE DELETE WEEK 4 …" at bounding box center [301, 158] width 602 height 538
click at [28, 201] on span "SESSION 2" at bounding box center [23, 199] width 21 height 4
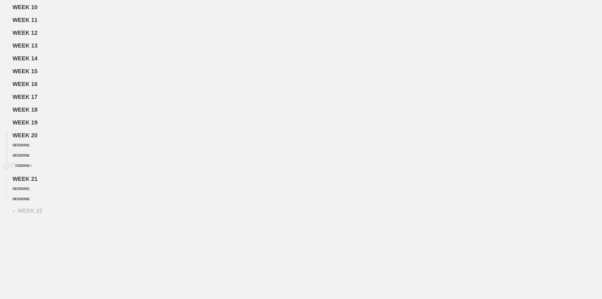
click at [18, 168] on span "SESSION 3" at bounding box center [22, 166] width 19 height 4
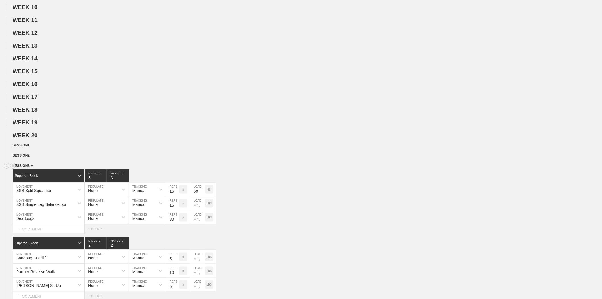
click at [18, 168] on span "SESSION 3" at bounding box center [23, 166] width 21 height 4
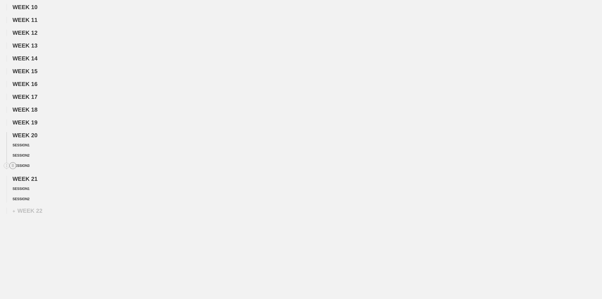
click at [13, 169] on circle at bounding box center [13, 165] width 7 height 7
click at [33, 181] on div "DUPLICATE" at bounding box center [40, 181] width 46 height 9
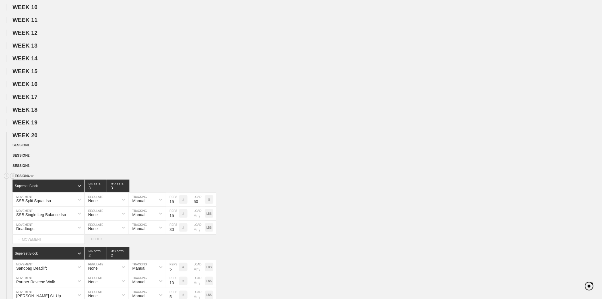
click at [23, 178] on span "SESSION 4" at bounding box center [23, 176] width 21 height 4
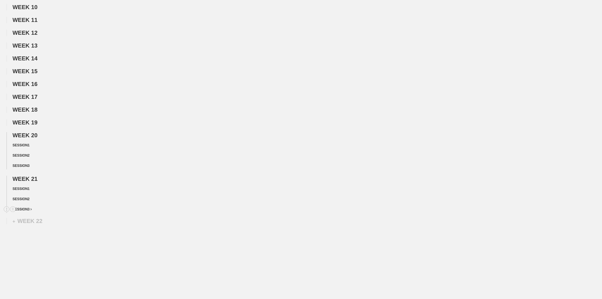
click at [30, 210] on img at bounding box center [30, 209] width 1 height 2
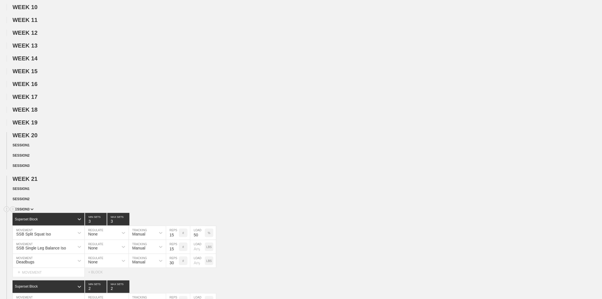
click at [28, 211] on span "SESSION 3" at bounding box center [23, 209] width 21 height 4
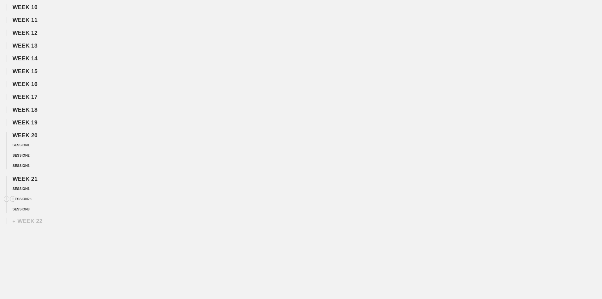
click at [26, 201] on span "SESSION 2" at bounding box center [22, 199] width 19 height 4
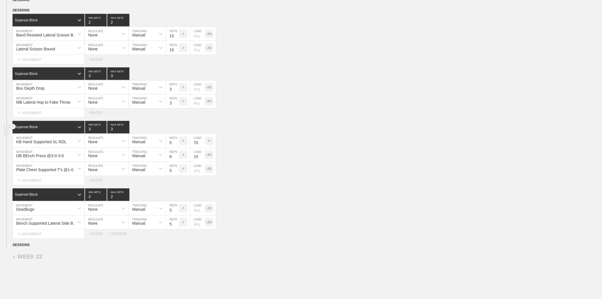
scroll to position [368, 0]
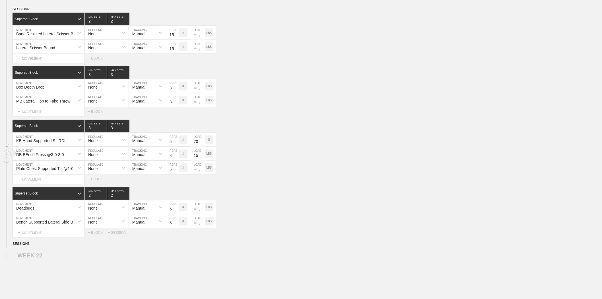
click at [196, 160] on input "15" at bounding box center [197, 154] width 15 height 14
type input "20"
drag, startPoint x: 278, startPoint y: 153, endPoint x: 276, endPoint y: 144, distance: 9.3
click at [277, 147] on div "KB Hand Supported SL RDL MOVEMENT None REGULATE Manual TRACKING 5 REPS # 70 LOA…" at bounding box center [301, 140] width 602 height 14
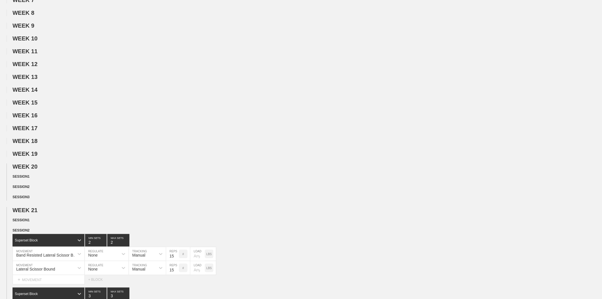
scroll to position [147, 0]
click at [33, 213] on span "WEEK 21" at bounding box center [28, 210] width 30 height 6
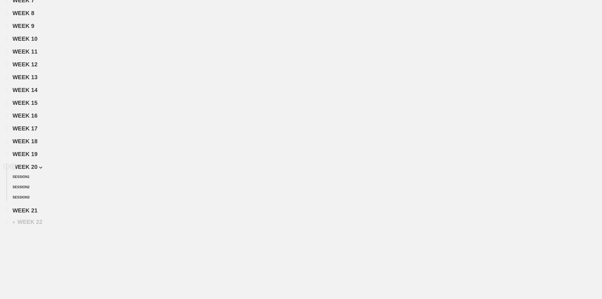
click at [35, 170] on span "WEEK 20" at bounding box center [28, 167] width 30 height 6
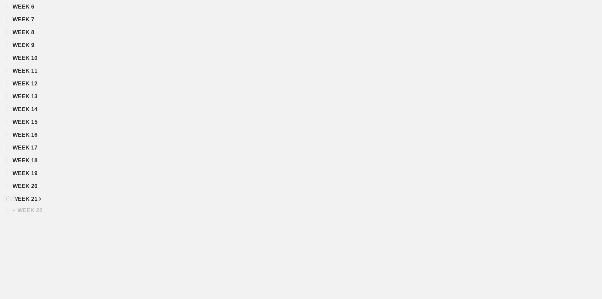
click at [31, 198] on span "WEEK 21" at bounding box center [27, 198] width 29 height 6
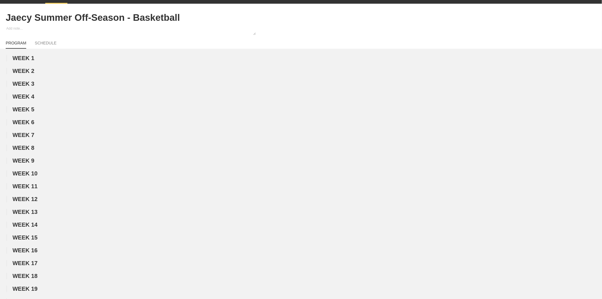
scroll to position [0, 0]
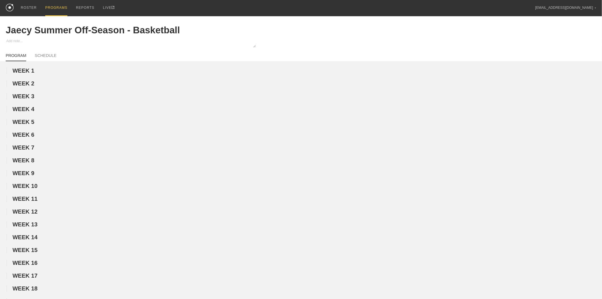
click at [56, 10] on div "PROGRAMS" at bounding box center [56, 8] width 22 height 16
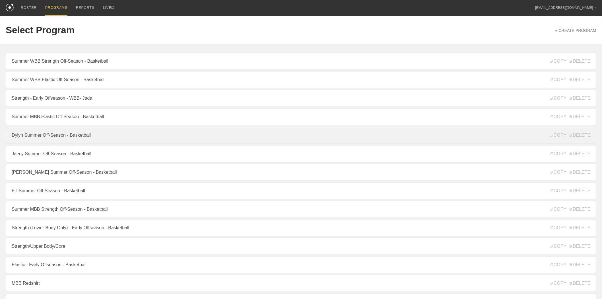
click at [46, 141] on link "Dylyn Summer Off-Season - Basketball" at bounding box center [301, 135] width 590 height 17
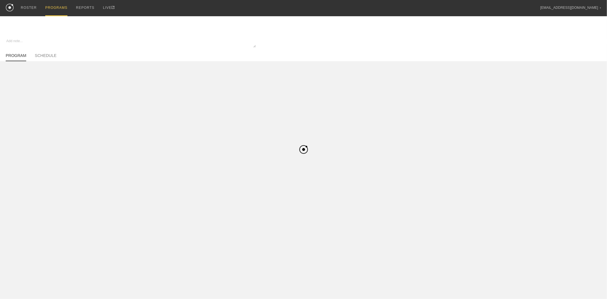
type textarea "x"
type input "Dylyn Summer Off-Season - Basketball"
